Goal: Check status: Check status

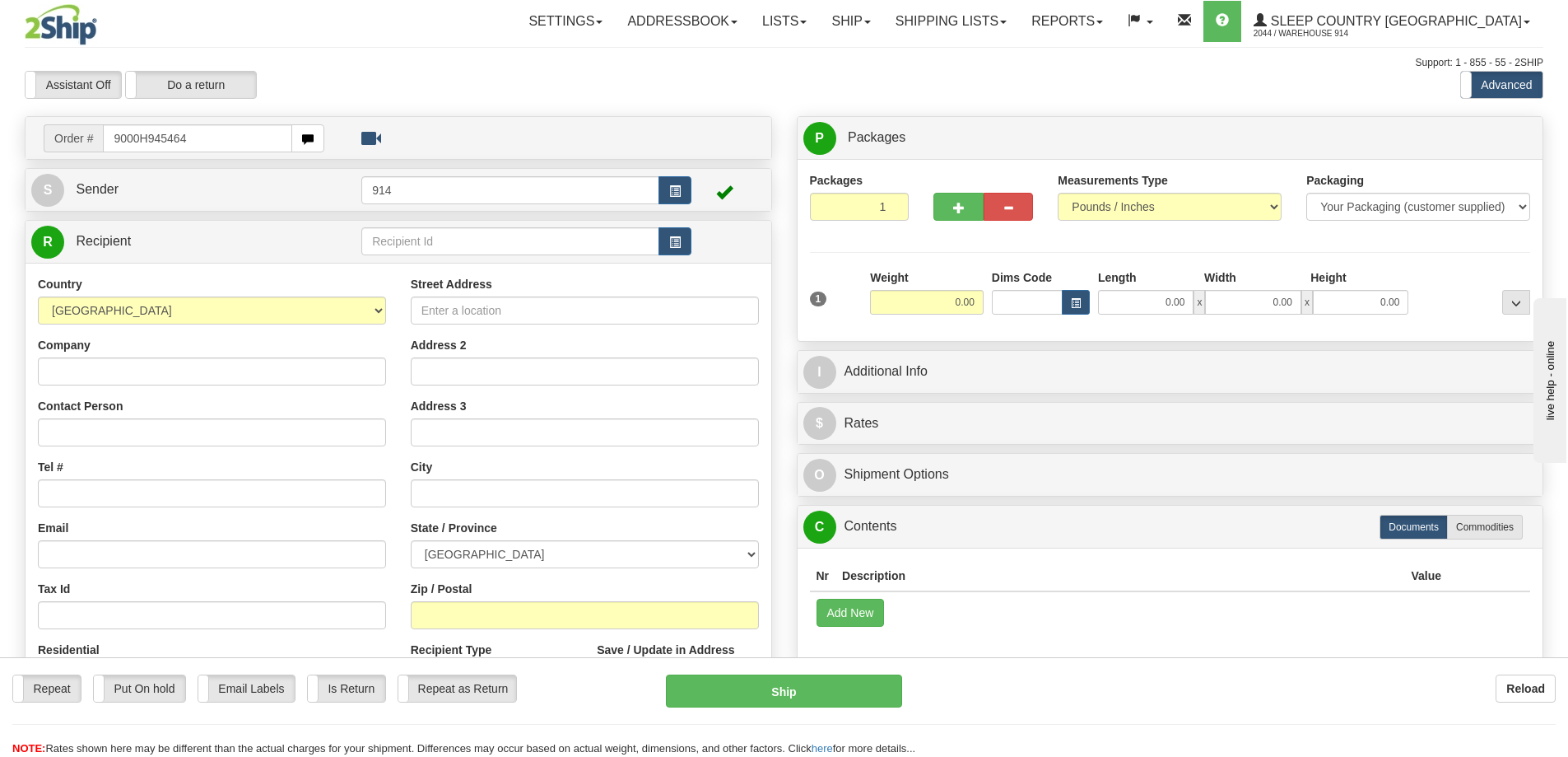
type input "9000H945464"
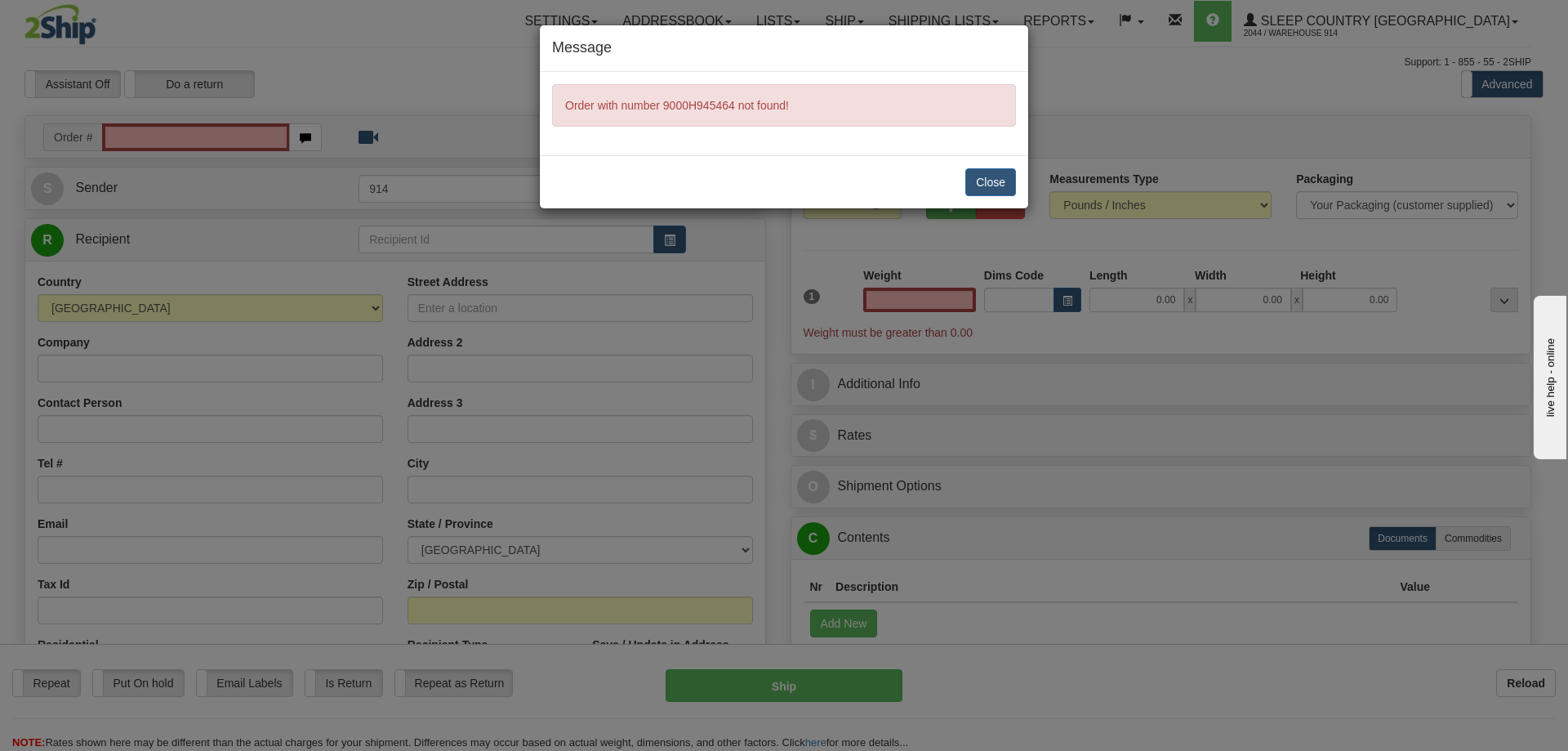
type input "0.00"
click at [986, 177] on button "Close" at bounding box center [990, 183] width 50 height 28
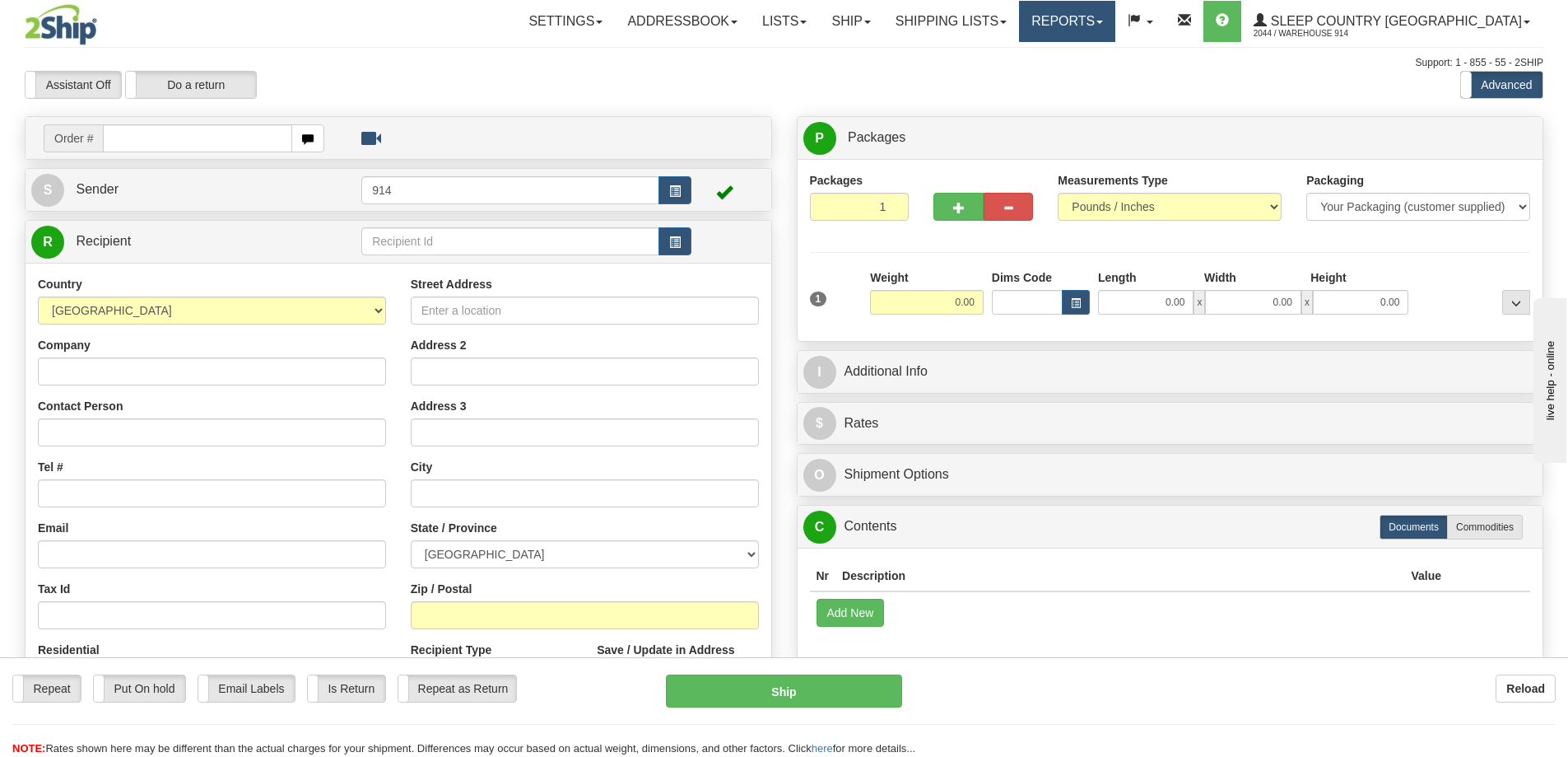
click at [1116, 22] on link "Reports" at bounding box center [1068, 21] width 96 height 41
click at [1110, 54] on link "Standard" at bounding box center [1040, 58] width 151 height 21
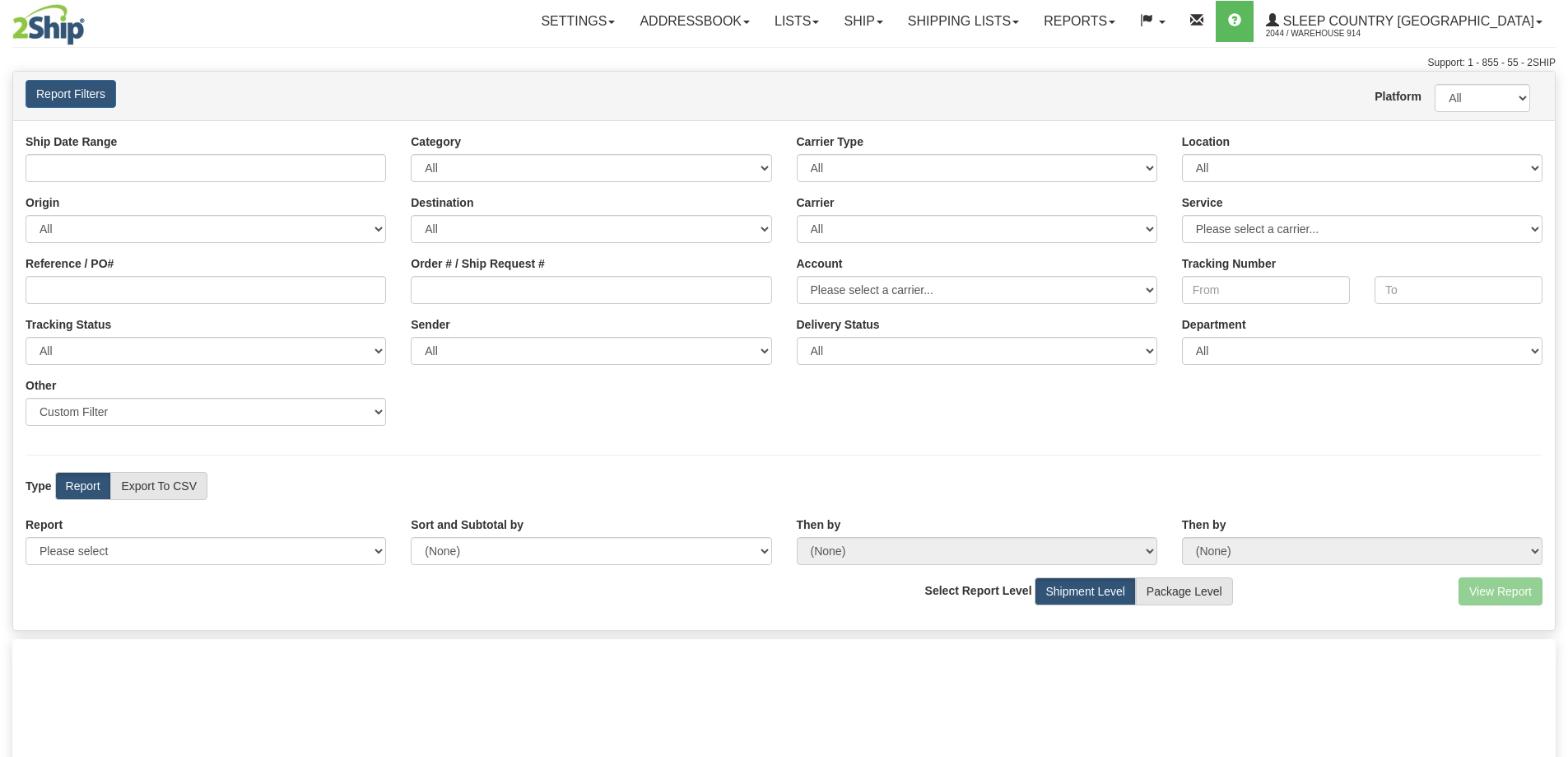
type input "08/05/2025 And 08/11/2025"
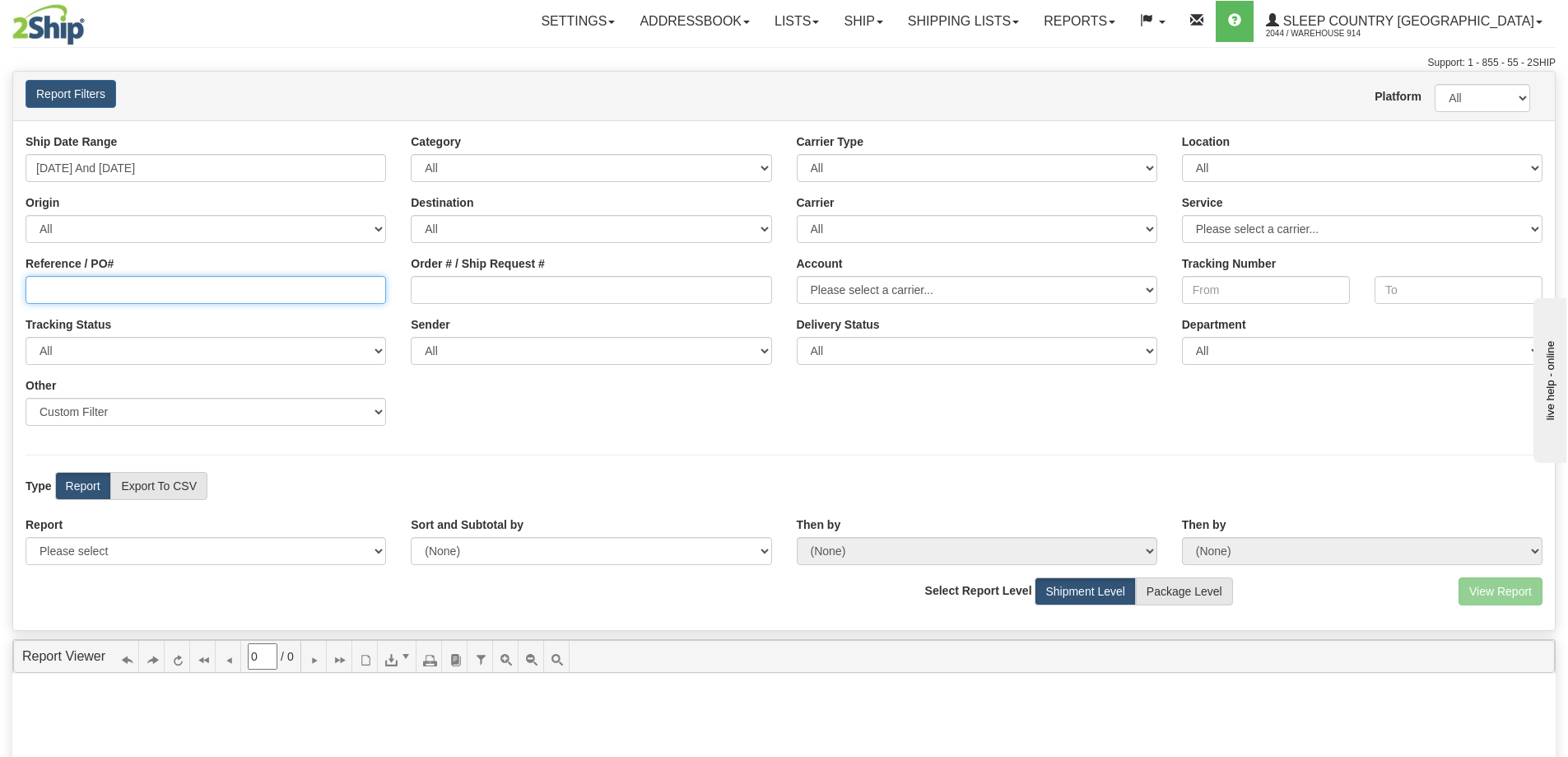
click at [144, 289] on input "Reference / PO#" at bounding box center [206, 290] width 361 height 28
paste input "9000H945464"
type input "9000H945464"
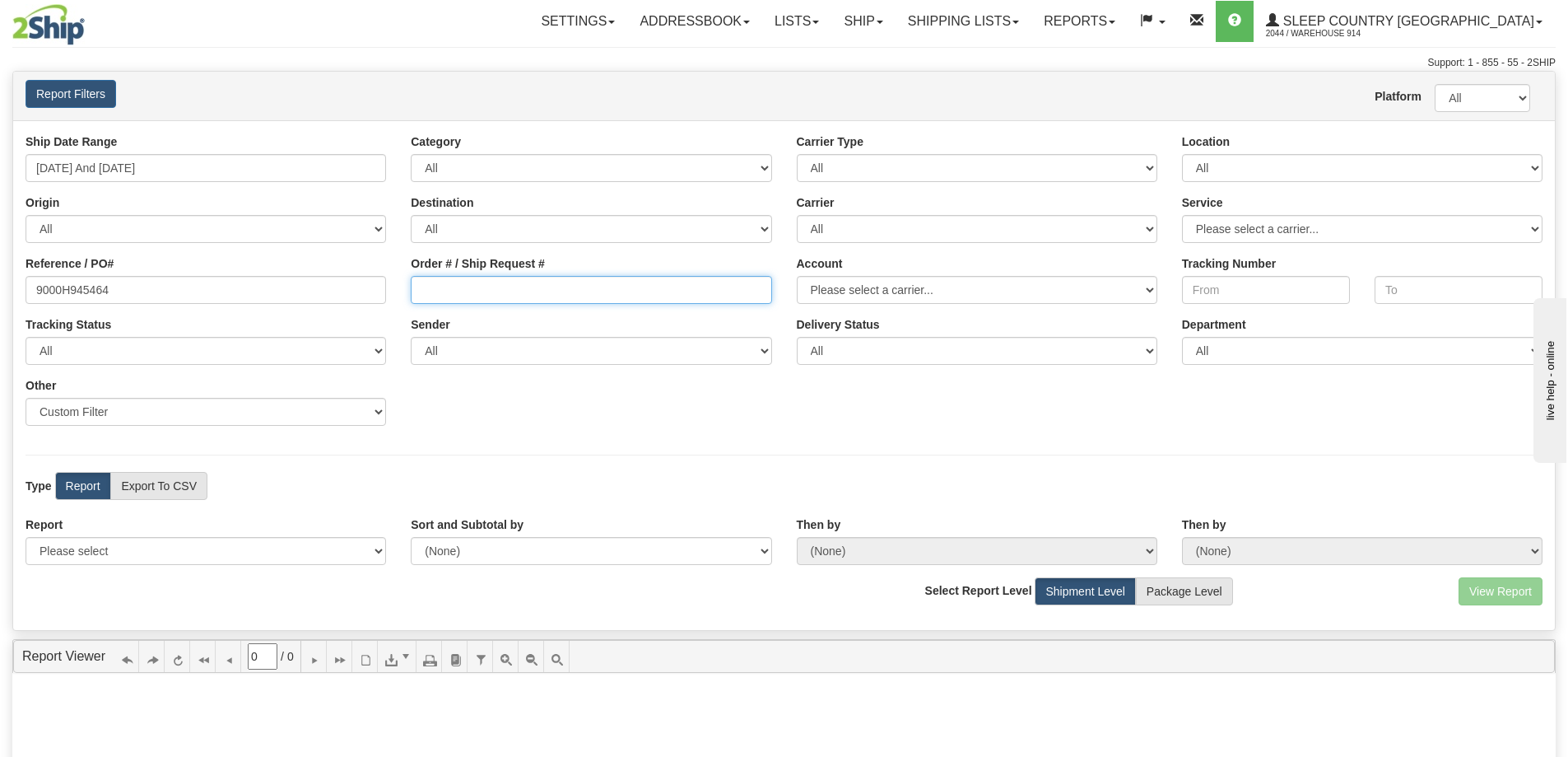
paste input "9000H945464"
type input "9000H945464"
click at [1238, 473] on div "Type Report Export To CSV View Map" at bounding box center [784, 486] width 1542 height 28
click at [1522, 166] on select "All 9009 914 BEDDN CASPC END SLE ZINUC" at bounding box center [1363, 168] width 361 height 28
select select "7603"
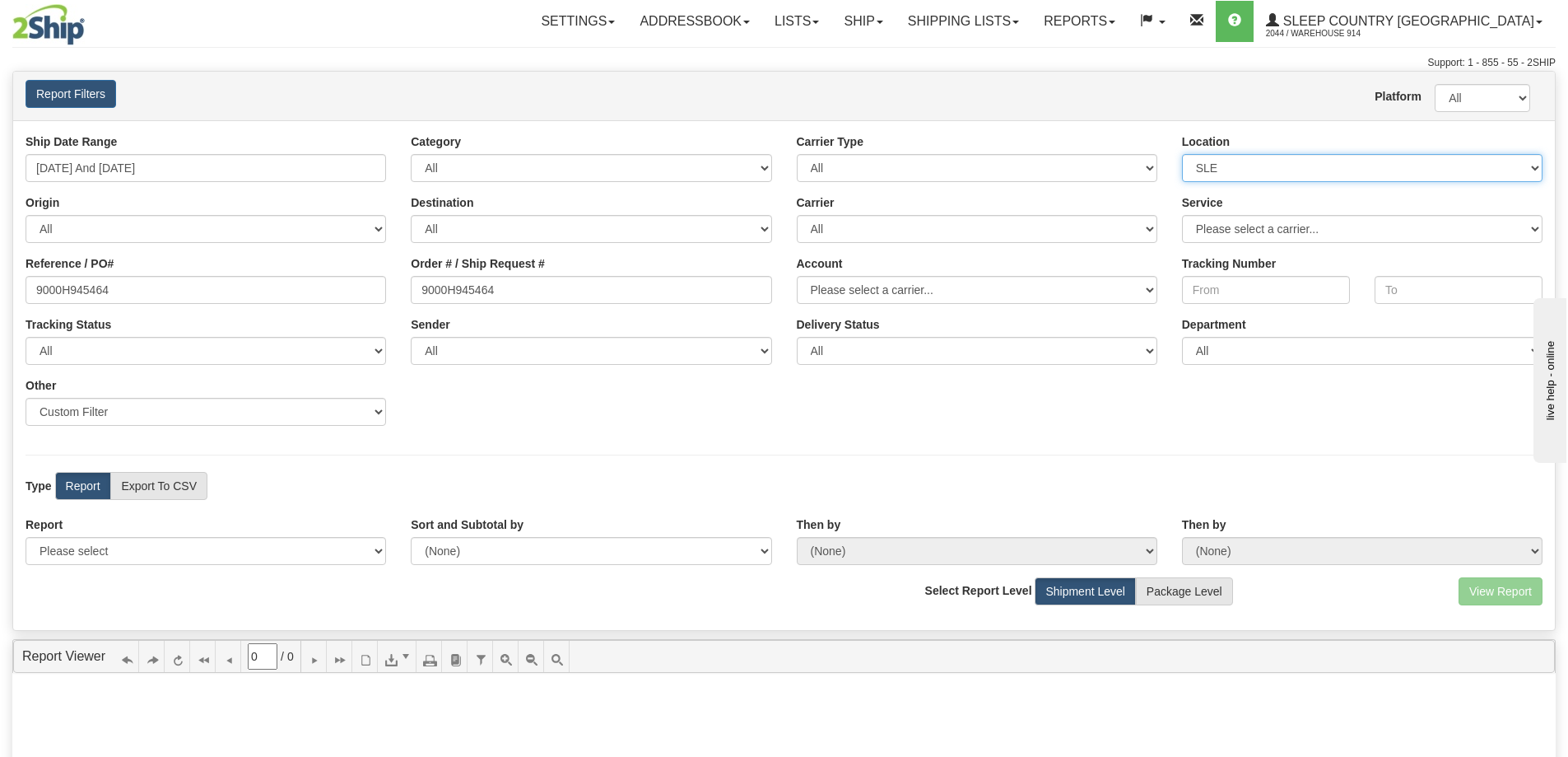
click at [1183, 154] on select "All 9009 914 BEDDN CASPC END SLE ZINUC" at bounding box center [1363, 168] width 361 height 28
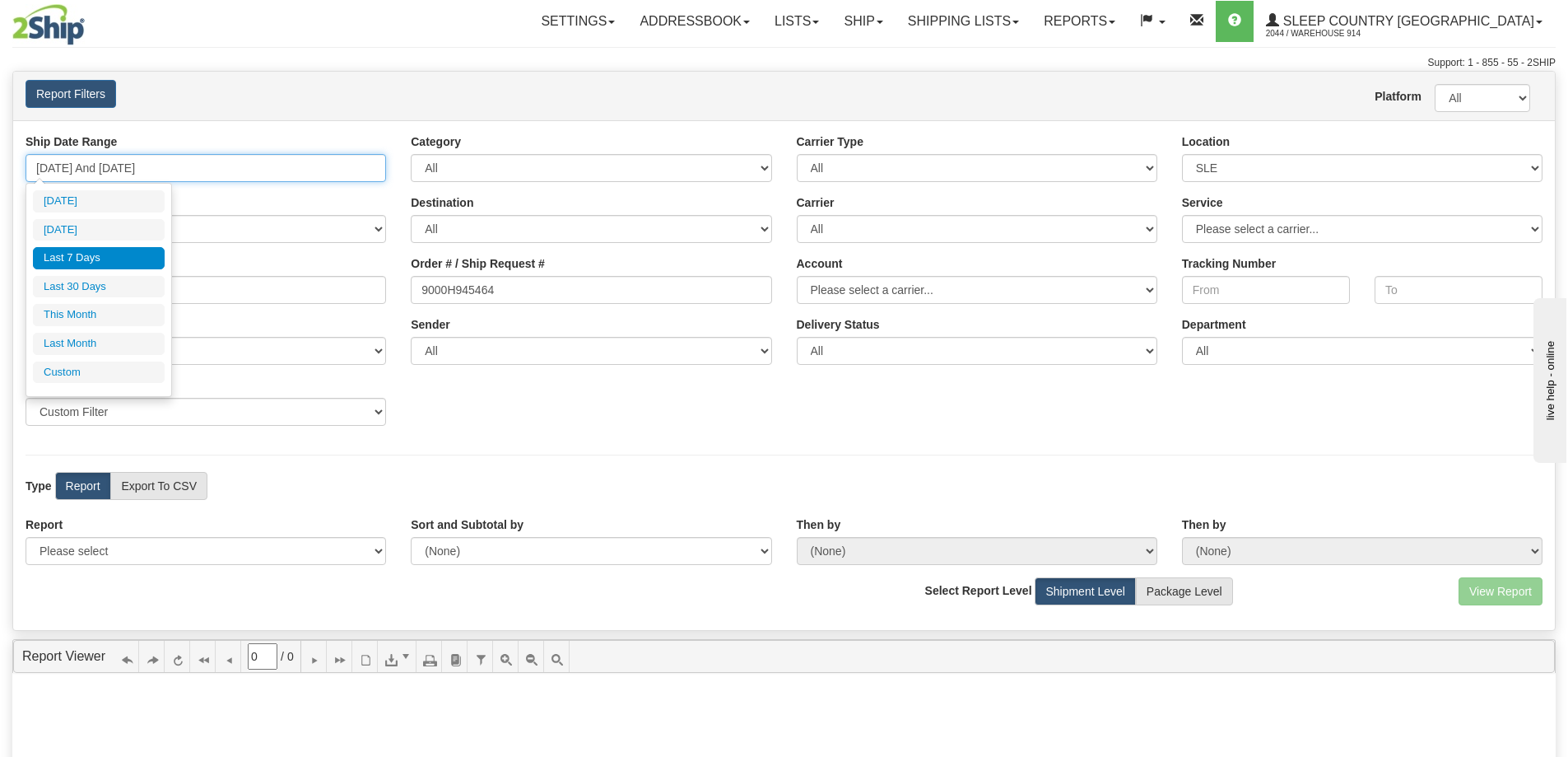
click at [366, 172] on input "08/05/2025 And 08/11/2025" at bounding box center [206, 168] width 361 height 28
click at [112, 286] on li "Last 30 Days" at bounding box center [99, 287] width 131 height 22
type input "07/13/2025 And 08/11/2025"
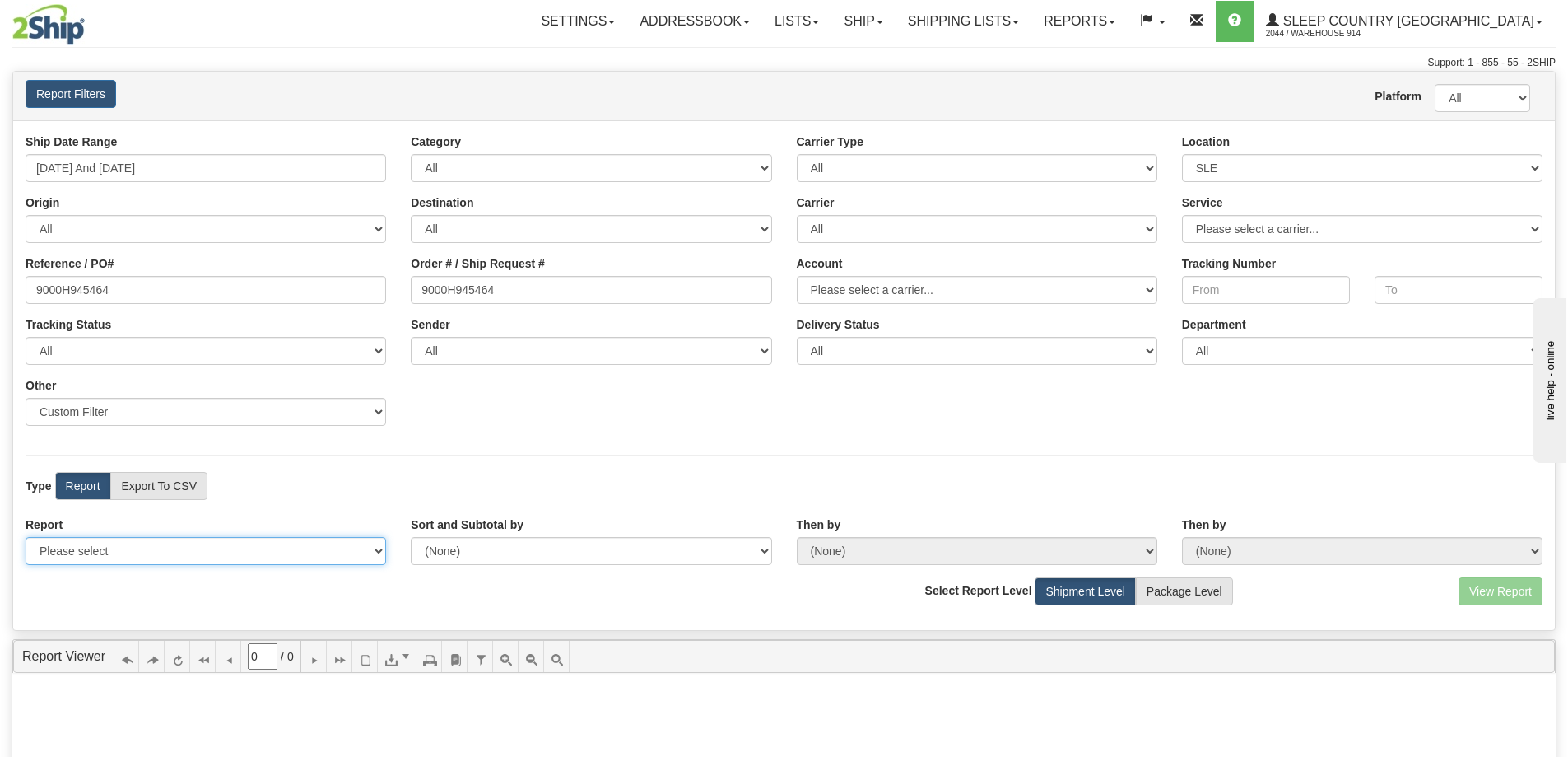
click at [366, 544] on select "Please select 1 Line Shipment Report Address Detail Basic Shipment Overview Can…" at bounding box center [206, 551] width 361 height 28
click at [554, 432] on div "Ship Date Range 07/13/2025 And 08/11/2025 Category All Inbound Outbound Carrier…" at bounding box center [784, 286] width 1542 height 305
click at [101, 495] on label "Report" at bounding box center [83, 486] width 56 height 28
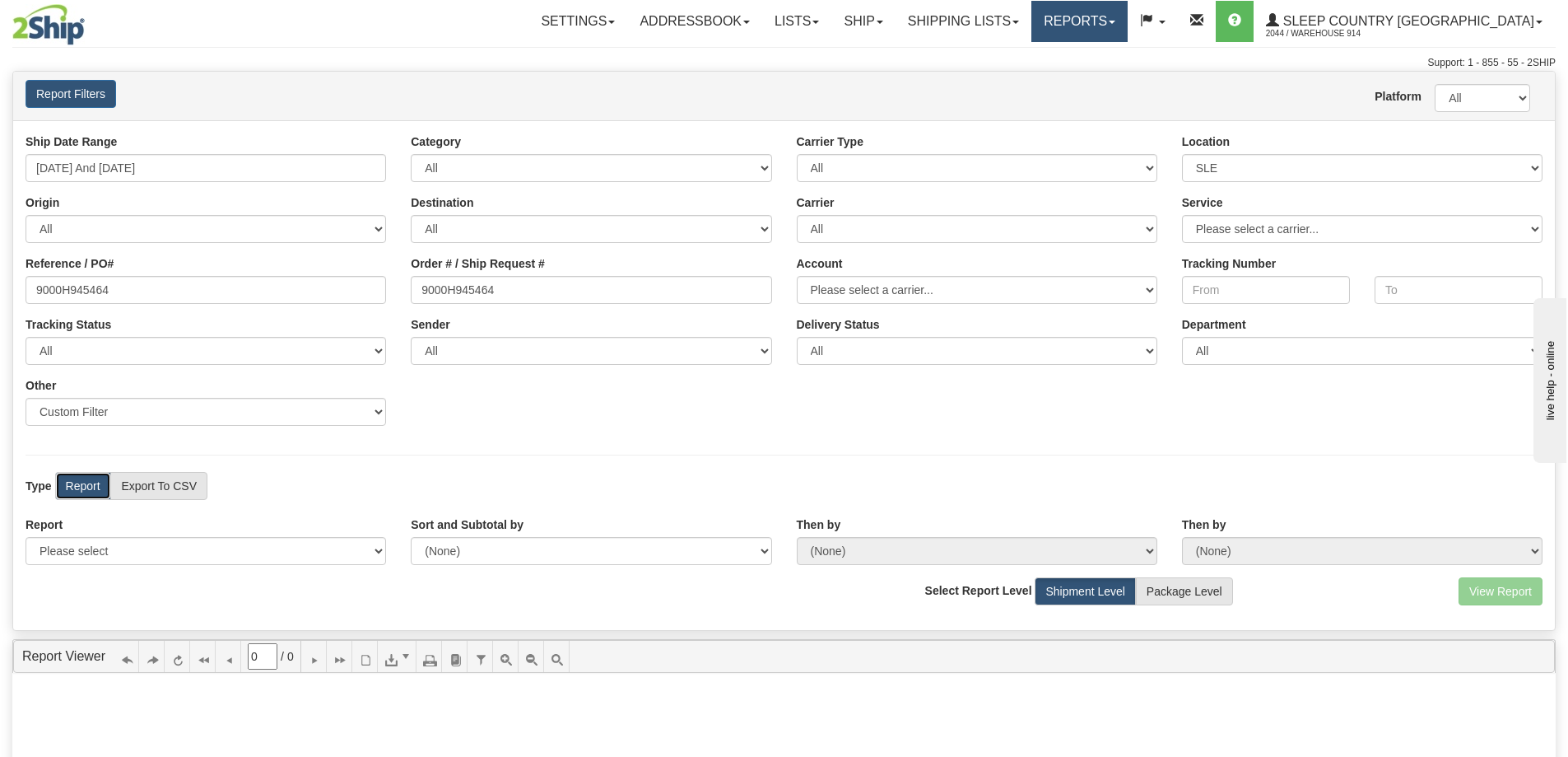
click at [1128, 27] on link "Reports" at bounding box center [1080, 21] width 96 height 41
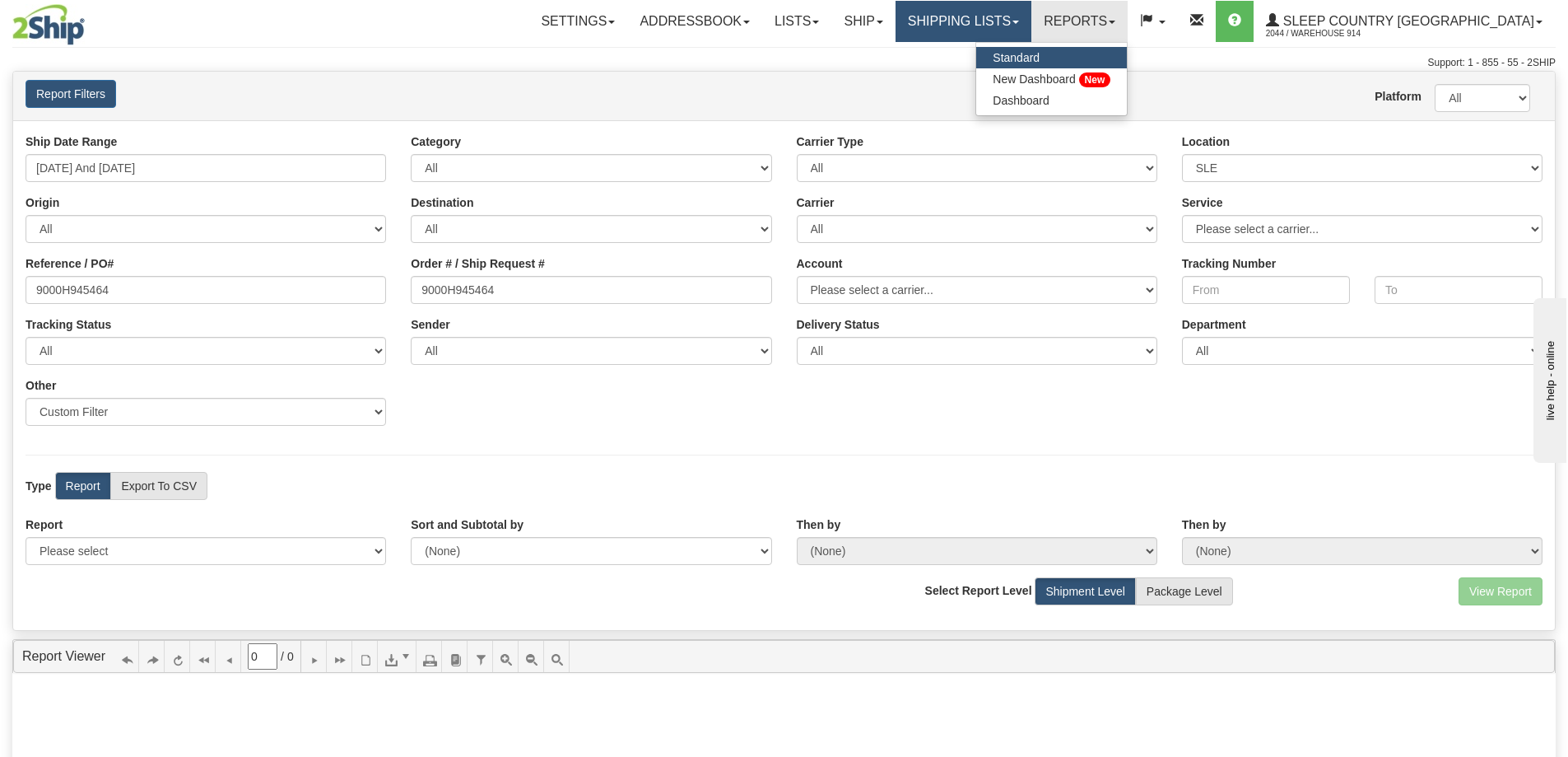
click at [1032, 20] on link "Shipping lists" at bounding box center [964, 21] width 136 height 41
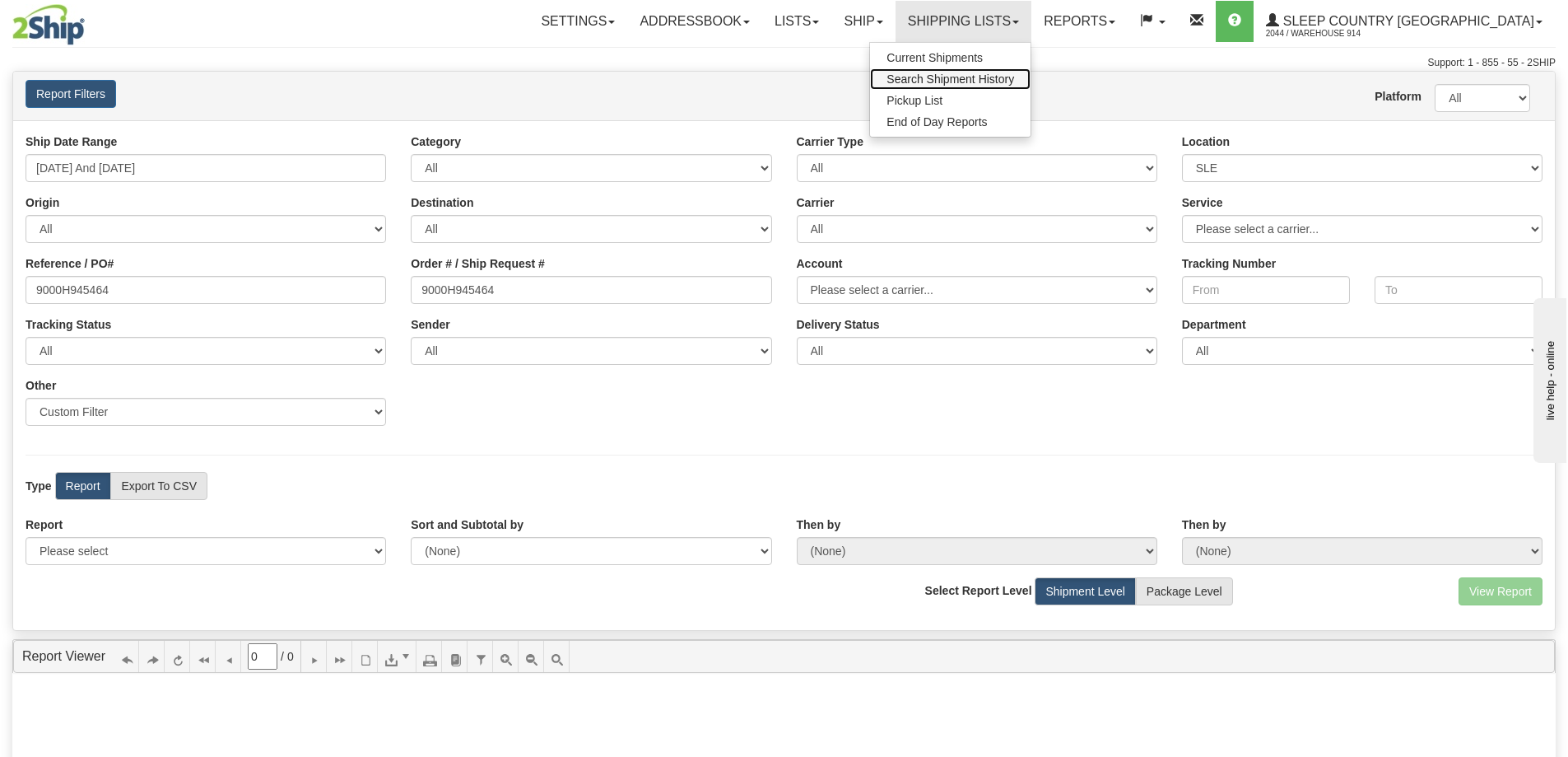
click at [1014, 75] on span "Search Shipment History" at bounding box center [950, 79] width 128 height 13
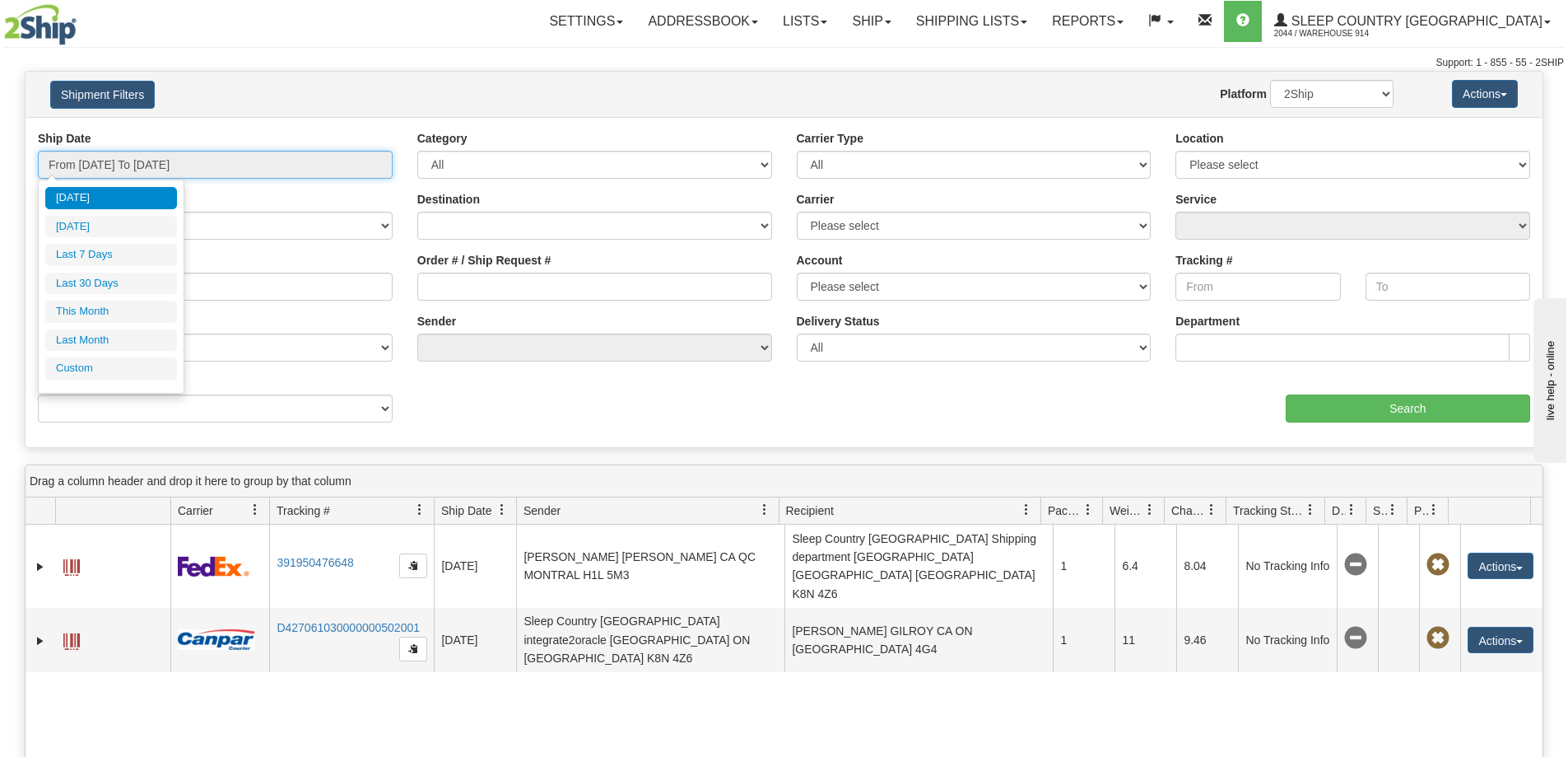
click at [217, 170] on input "From 08/10/2025 To 08/11/2025" at bounding box center [215, 165] width 355 height 28
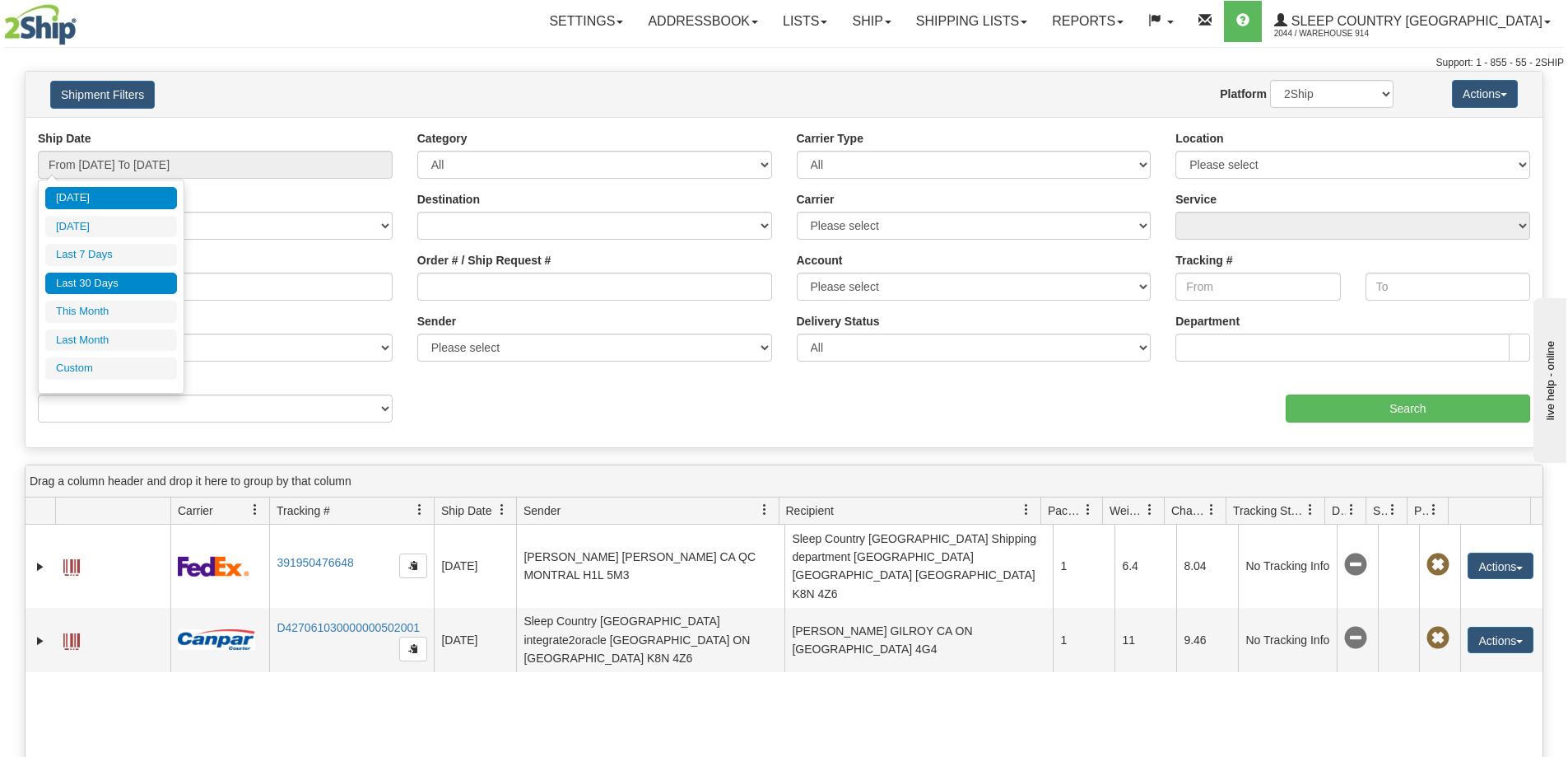
click at [120, 285] on li "Last 30 Days" at bounding box center [111, 283] width 131 height 22
type input "From 07/13/2025 To 08/11/2025"
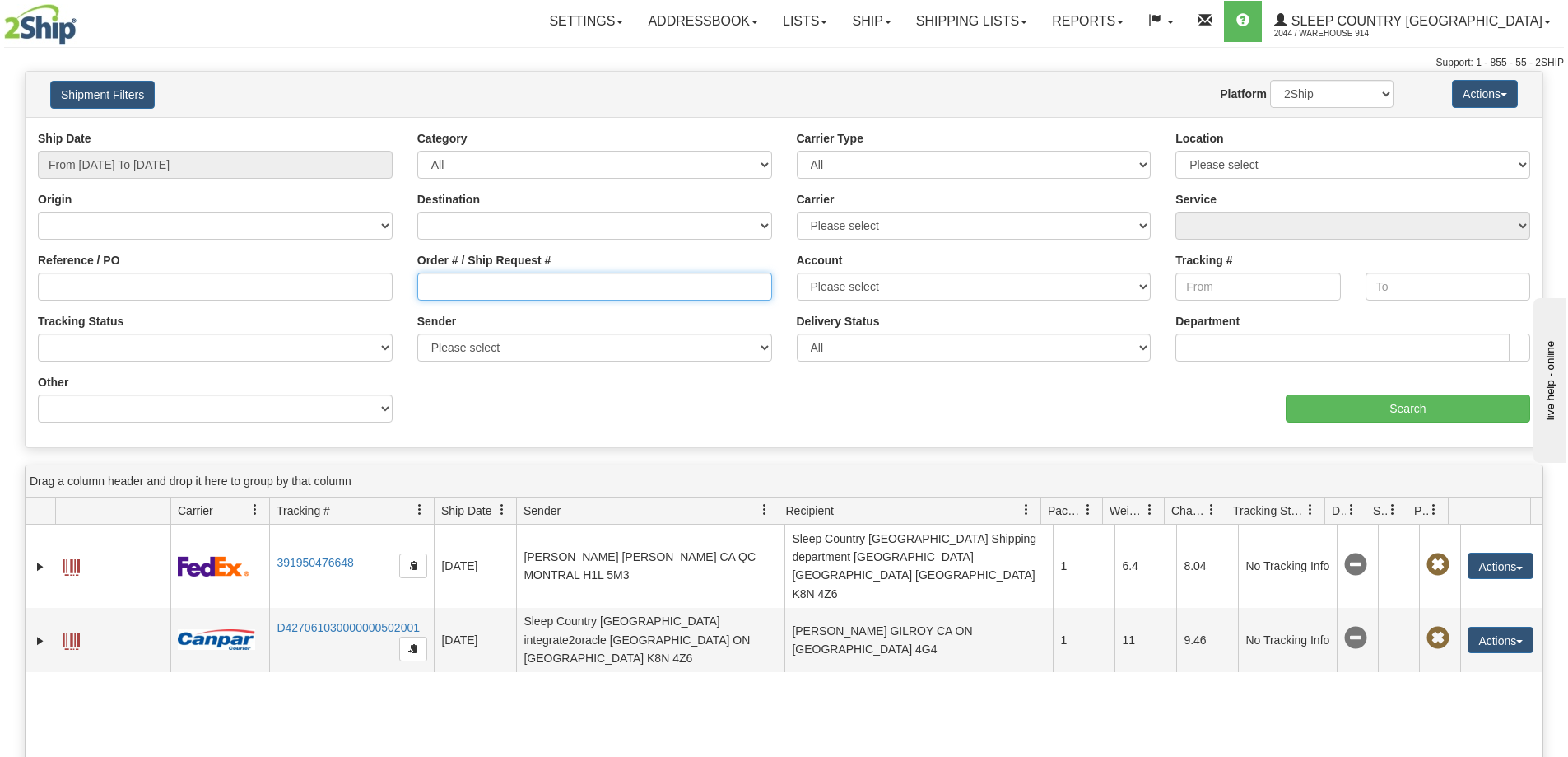
click at [512, 285] on input "Order # / Ship Request #" at bounding box center [595, 287] width 355 height 28
paste input "9000H945464"
type input "9000H945464"
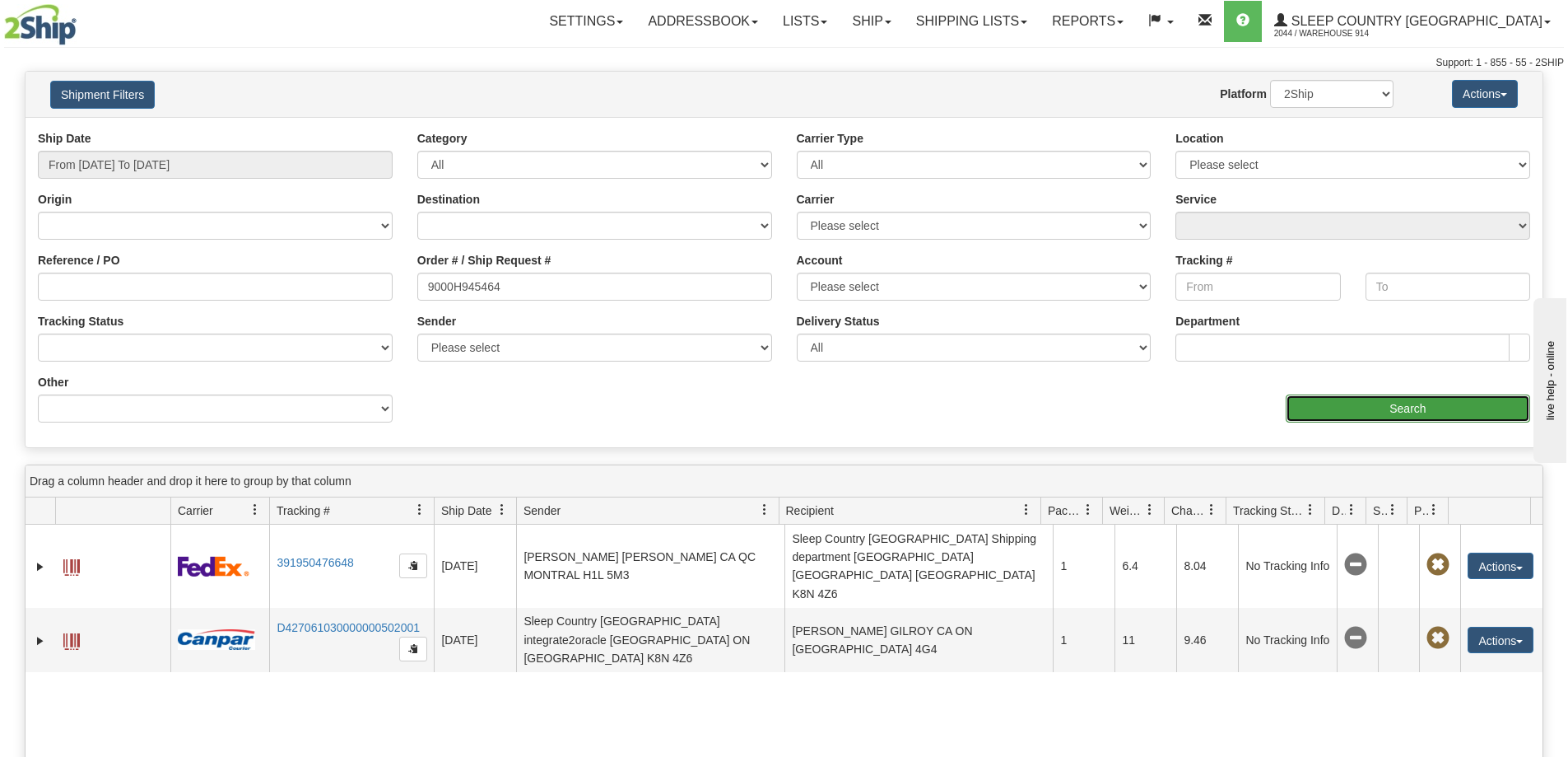
click at [1449, 400] on input "Search" at bounding box center [1408, 408] width 244 height 28
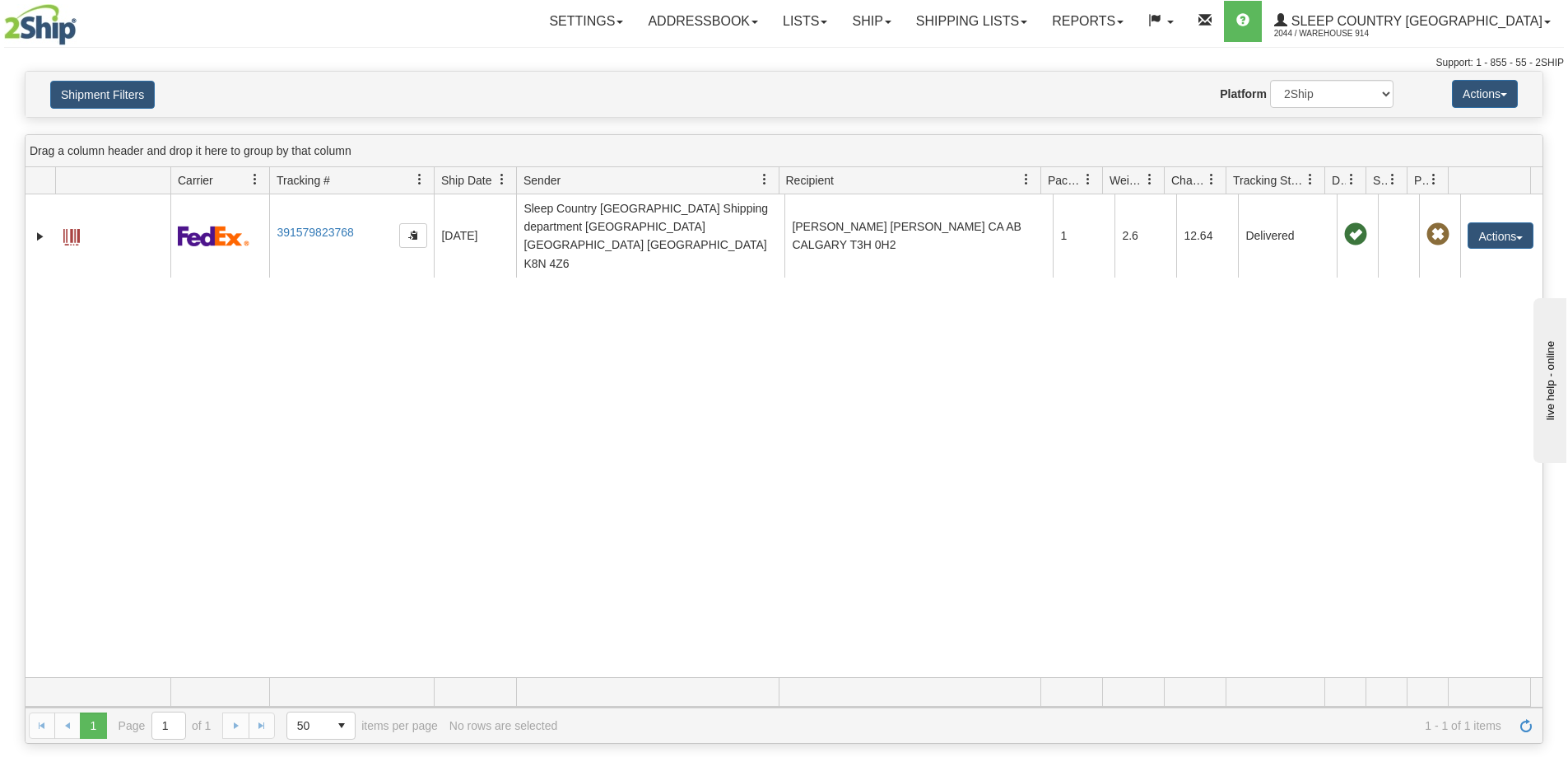
click at [1359, 312] on div "31376552 2044 391579823768 07/30/2025 07/30/2025 11:21:23 AM Sleep Country Cana…" at bounding box center [784, 435] width 1517 height 483
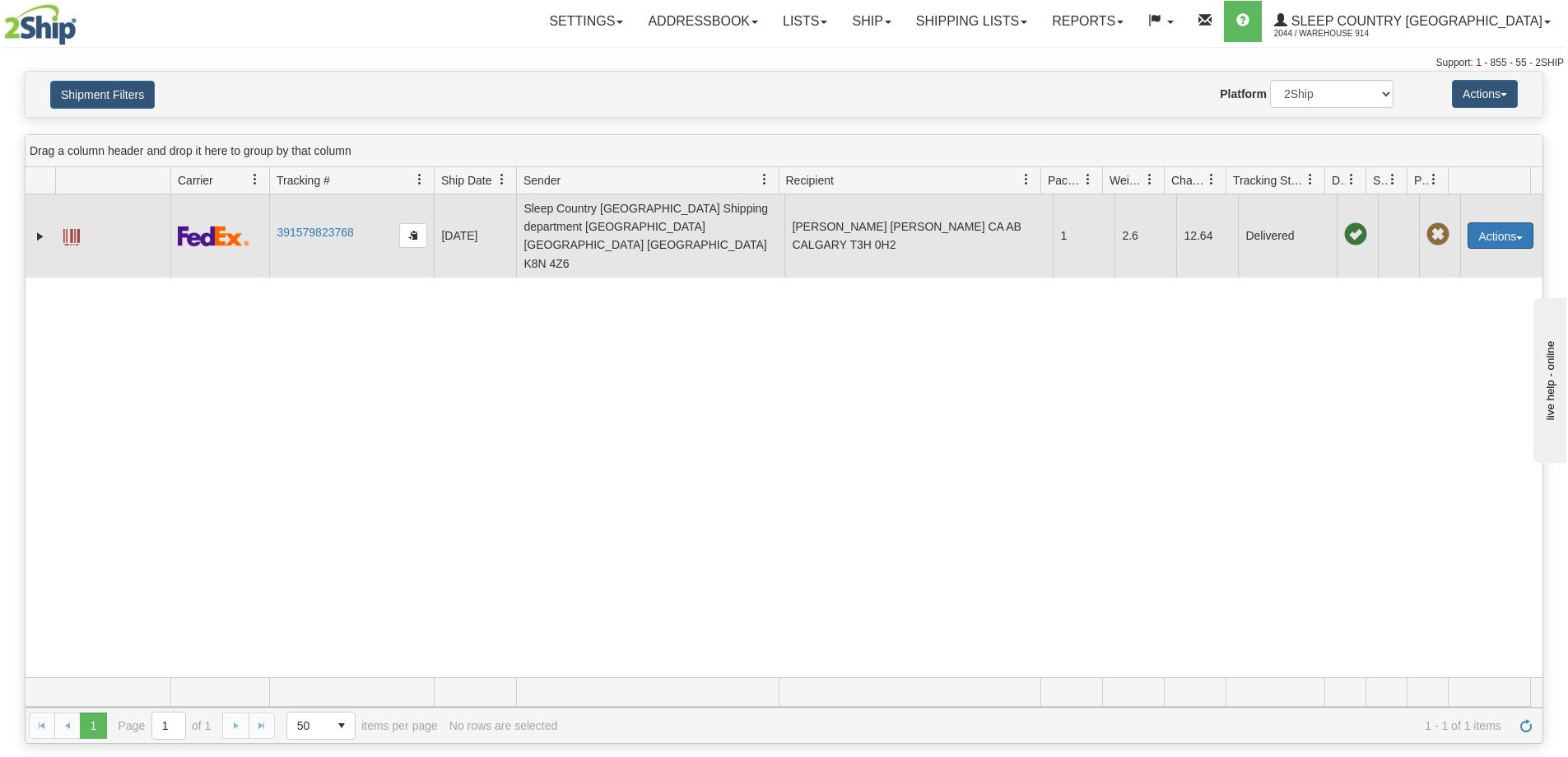
click at [1505, 223] on button "Actions" at bounding box center [1501, 236] width 66 height 26
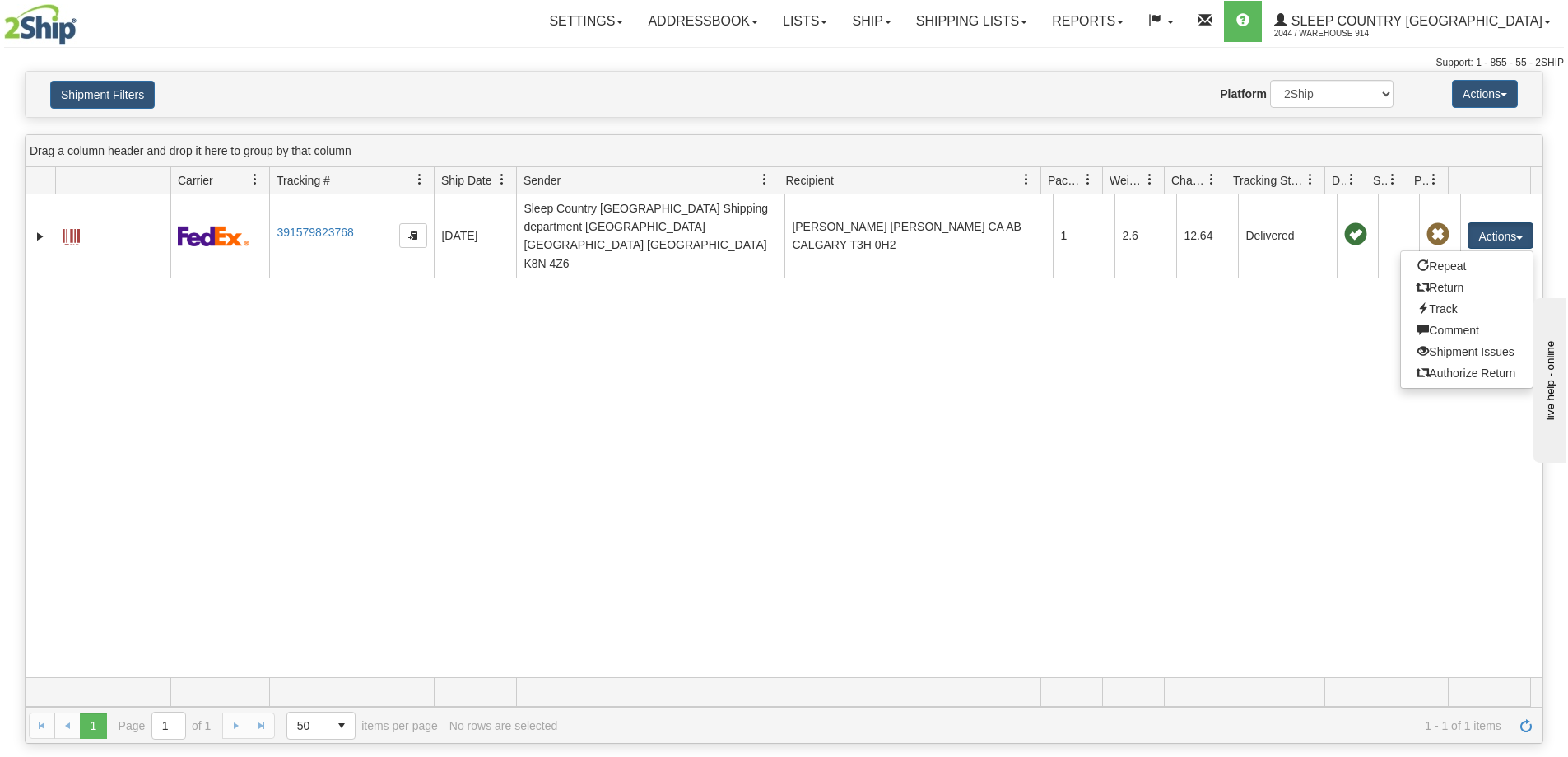
click at [1281, 418] on div "31376552 2044 391579823768 07/30/2025 07/30/2025 11:21:23 AM Sleep Country Cana…" at bounding box center [784, 435] width 1517 height 483
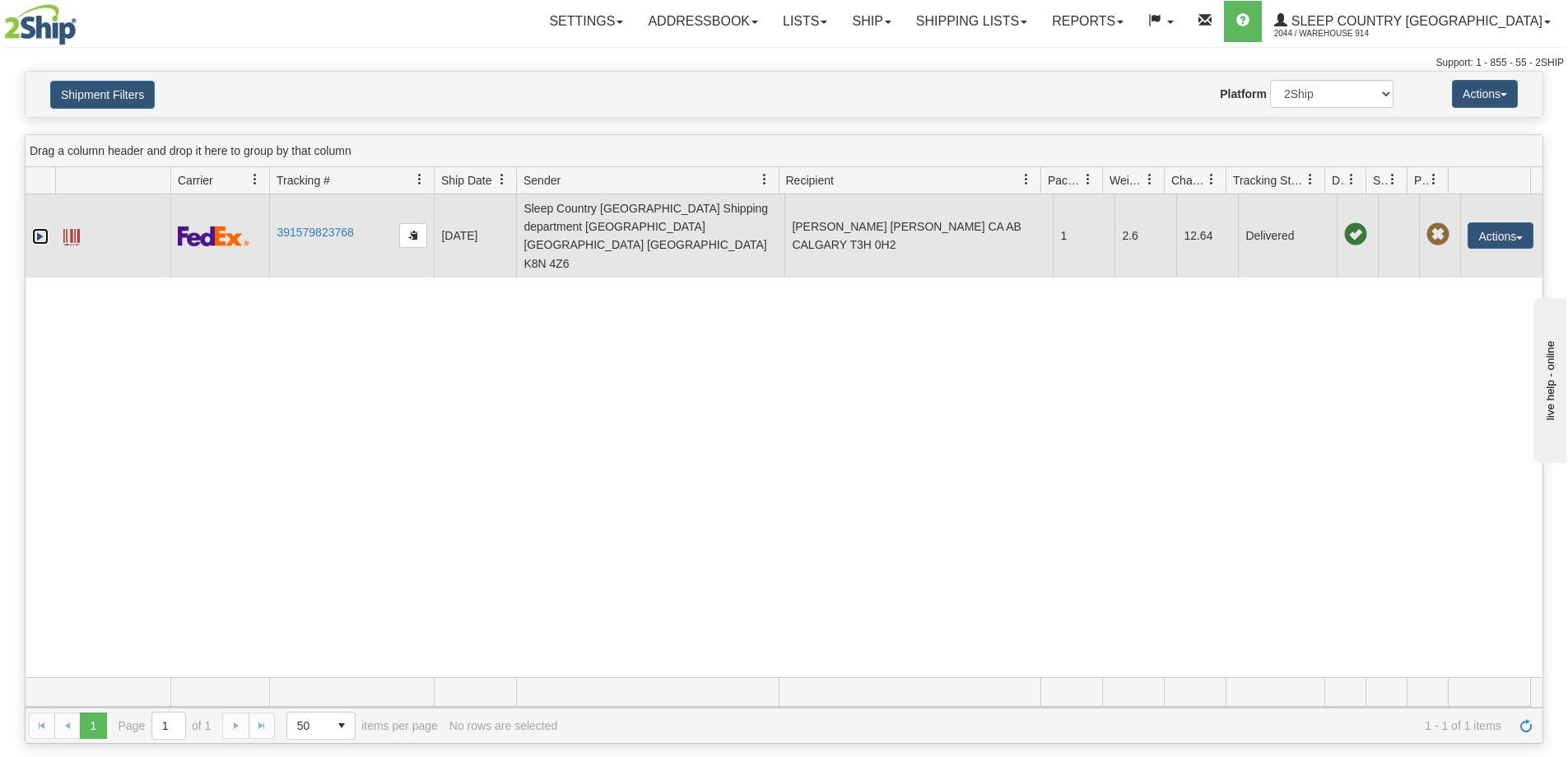
click at [36, 228] on link "Expand" at bounding box center [40, 236] width 17 height 17
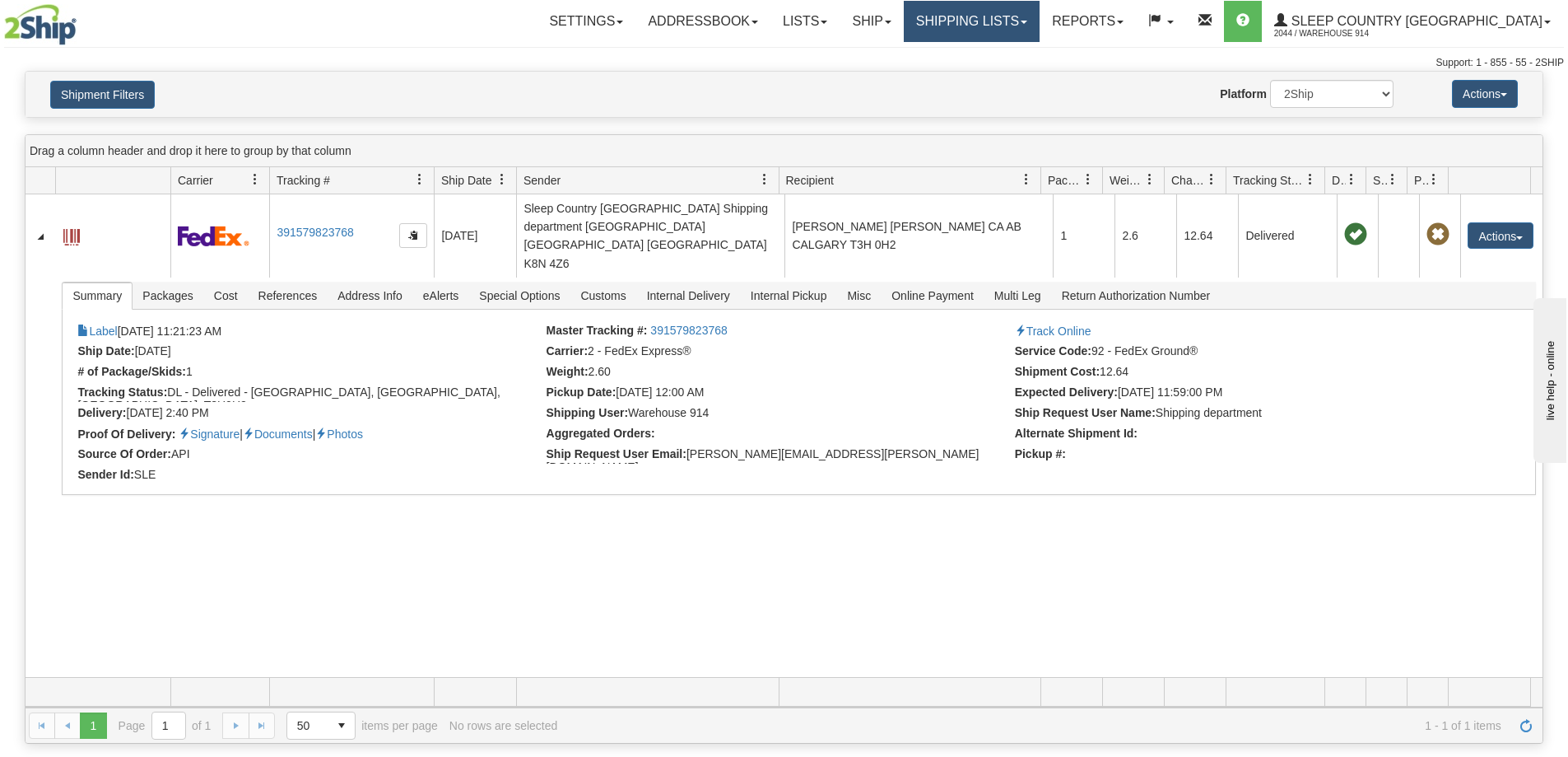
click at [1040, 16] on link "Shipping lists" at bounding box center [971, 21] width 136 height 41
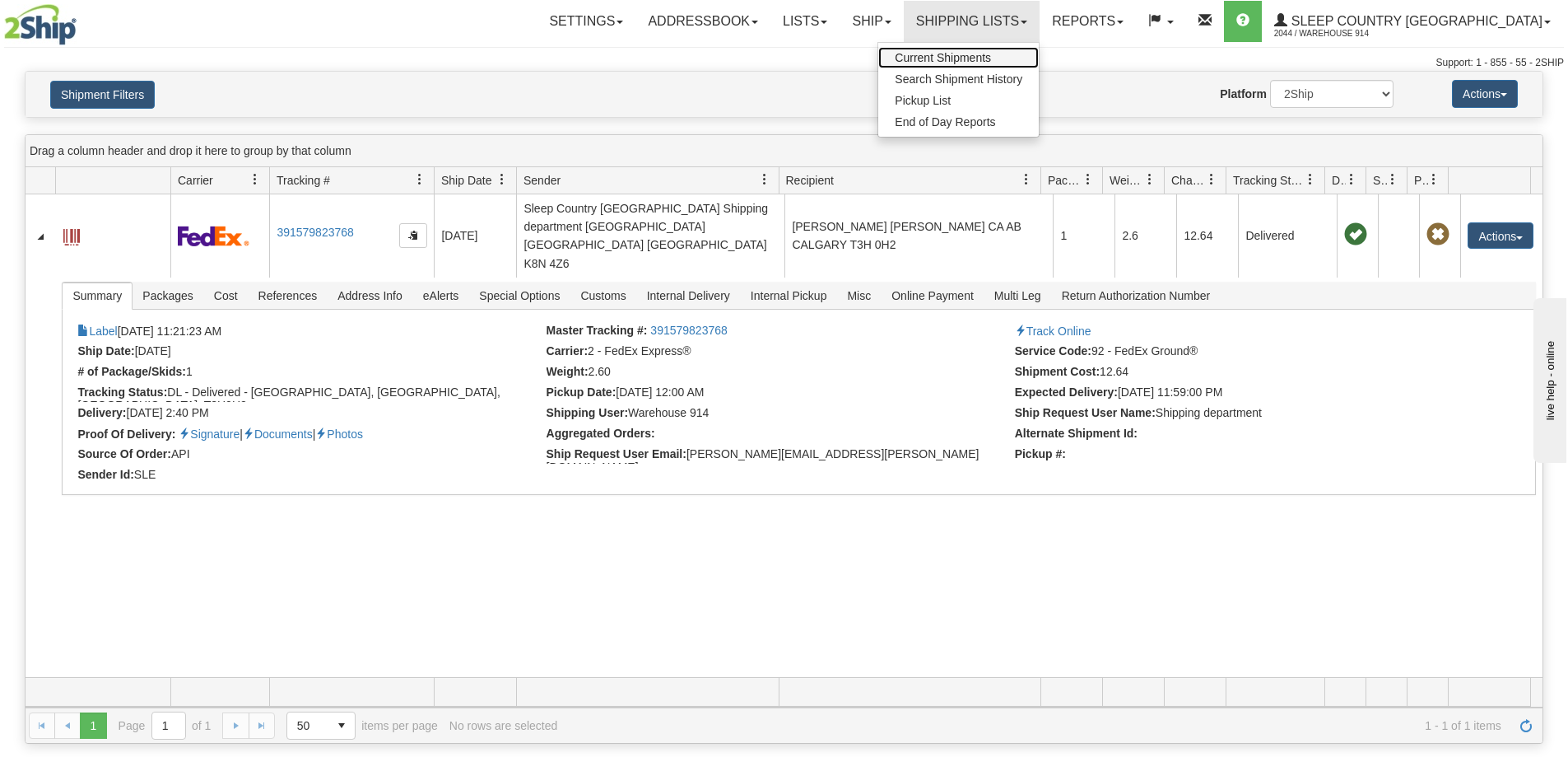
click at [992, 56] on span "Current Shipments" at bounding box center [943, 57] width 96 height 13
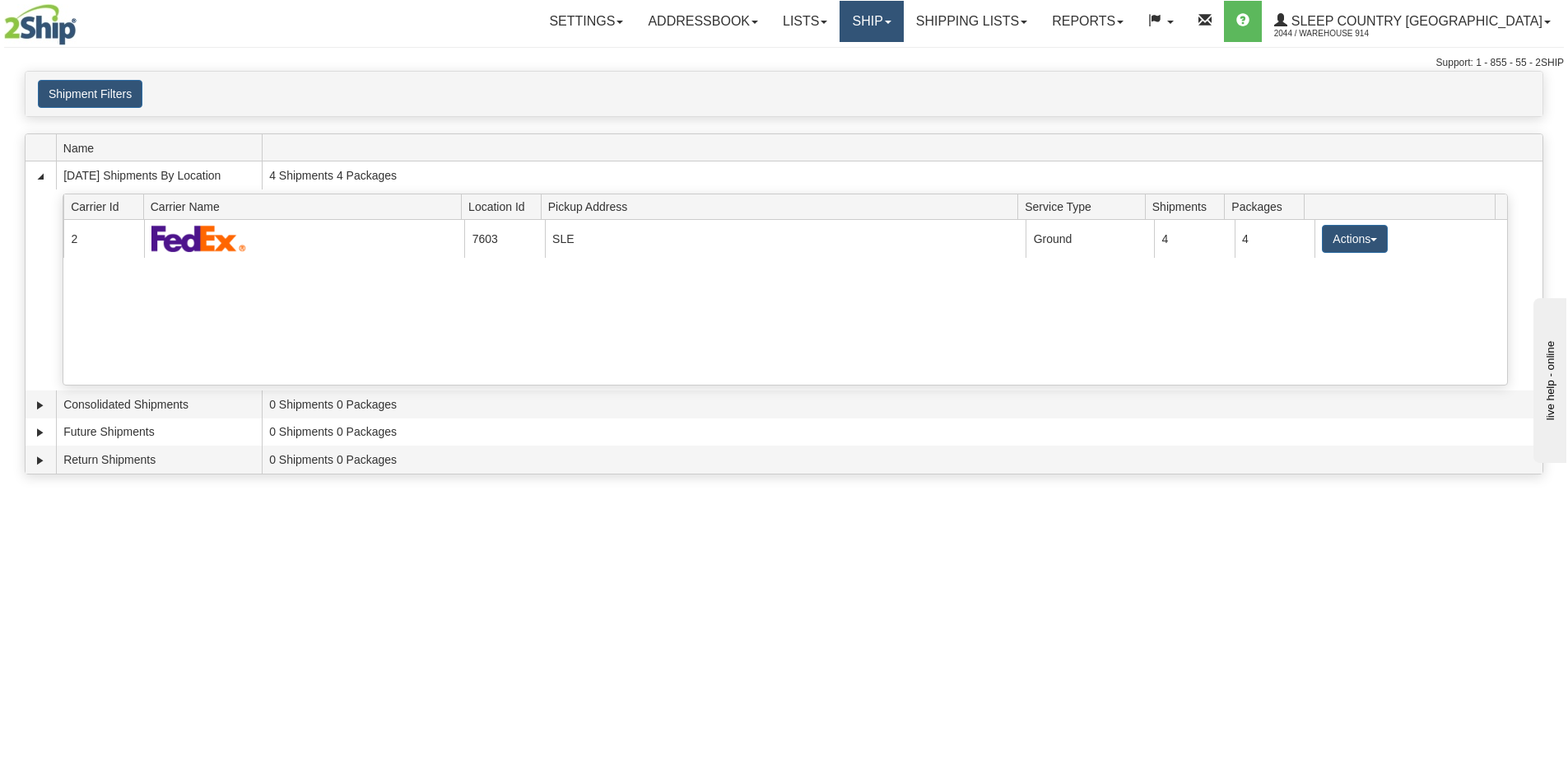
click at [903, 20] on link "Ship" at bounding box center [872, 21] width 63 height 41
click at [886, 80] on span "OnHold / Order Queue" at bounding box center [829, 79] width 117 height 13
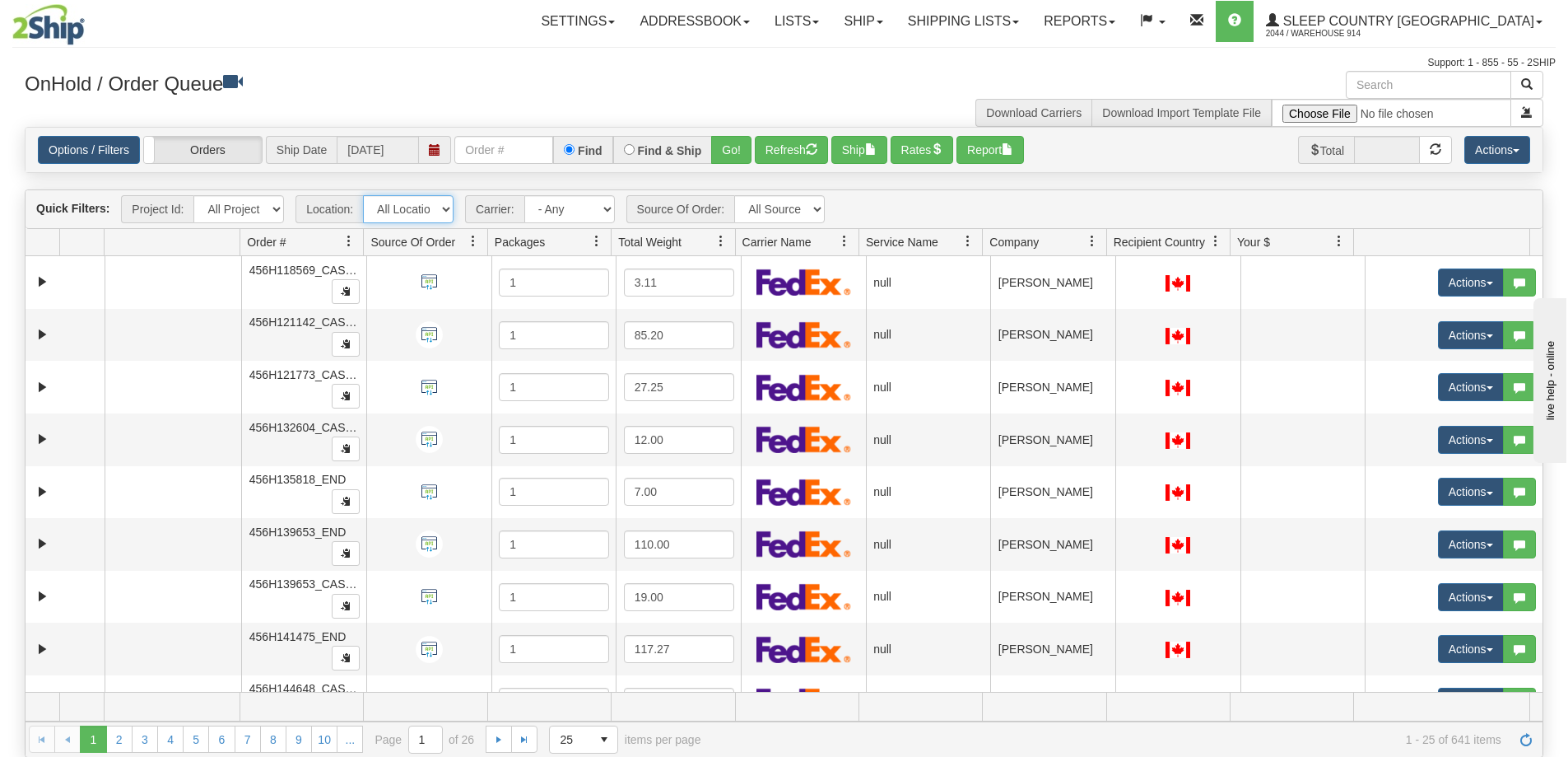
click at [439, 209] on select "All Locations 914 9009 [GEOGRAPHIC_DATA] SLE BEDDN ZINUC" at bounding box center [407, 209] width 90 height 28
select select "7603"
click at [363, 195] on select "All Locations 914 9009 [GEOGRAPHIC_DATA] SLE BEDDN ZINUC" at bounding box center [407, 209] width 90 height 28
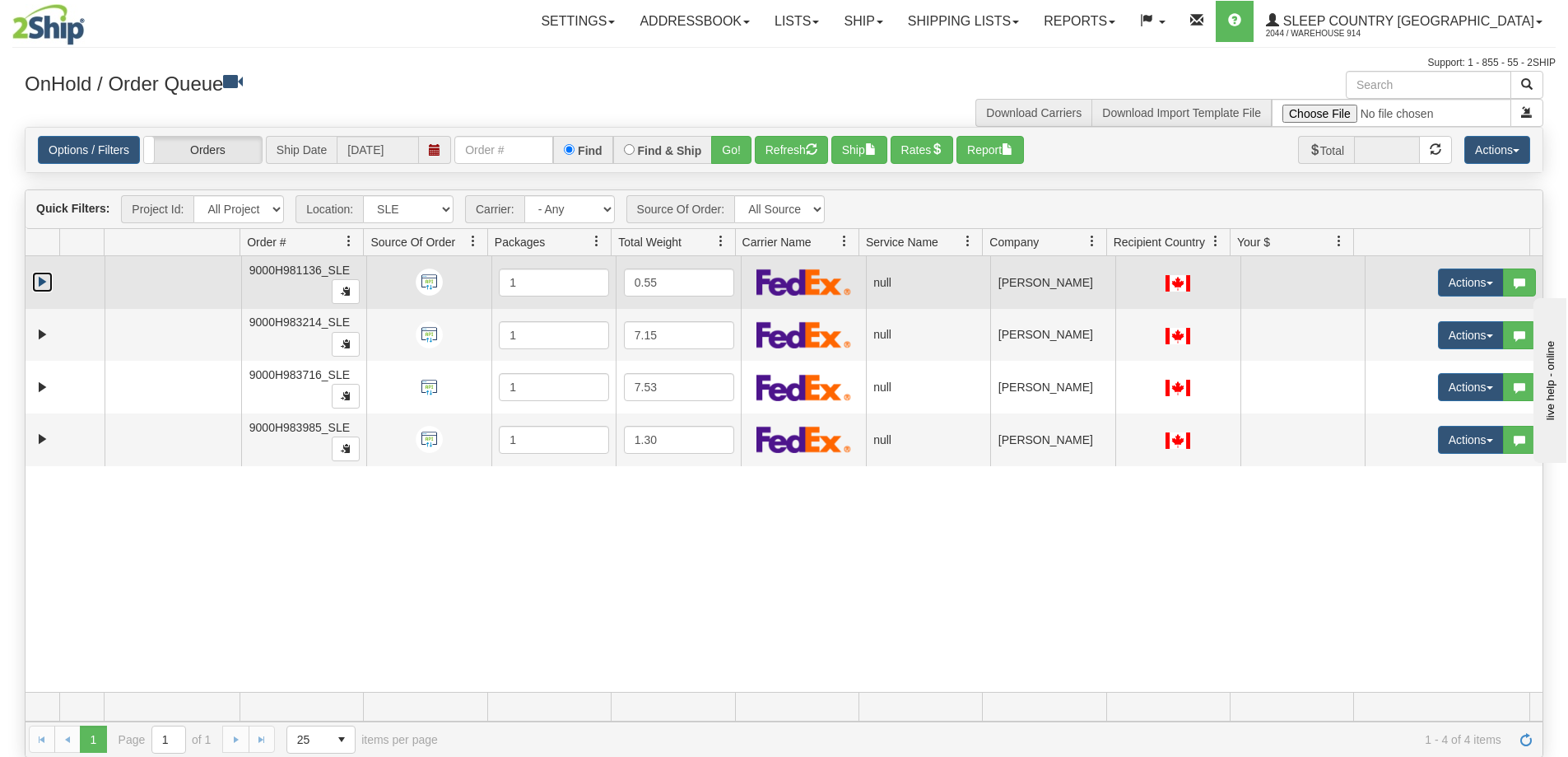
click at [45, 283] on link "Expand" at bounding box center [42, 281] width 20 height 20
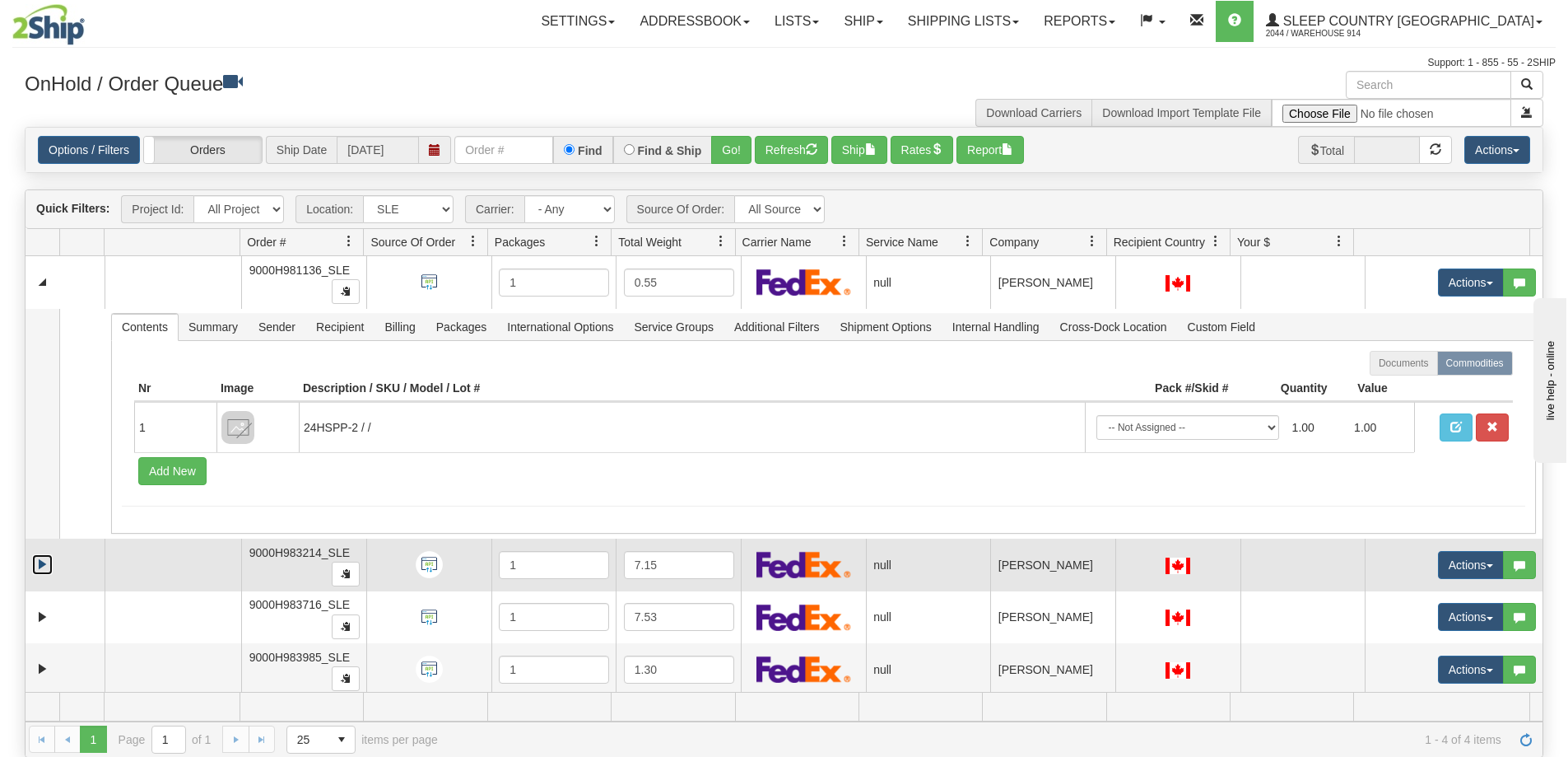
click at [39, 569] on link "Expand" at bounding box center [42, 564] width 20 height 20
